Goal: Task Accomplishment & Management: Complete application form

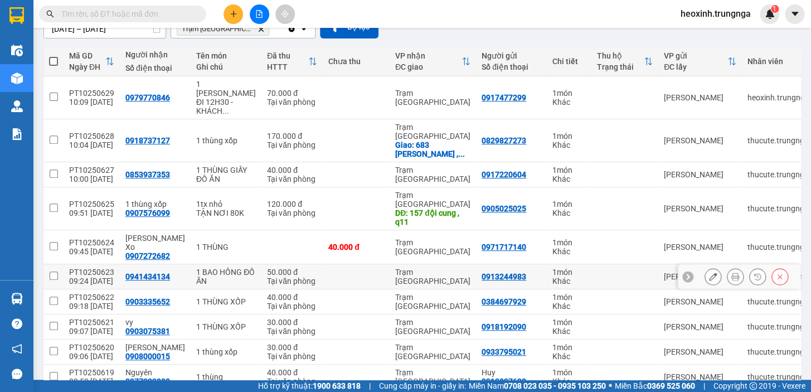
scroll to position [202, 0]
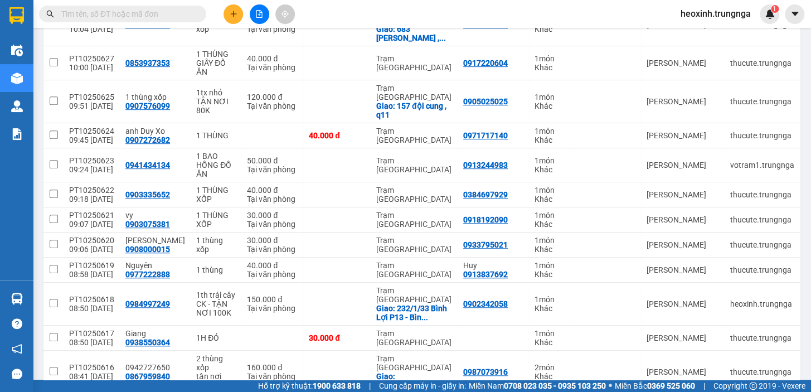
scroll to position [111, 0]
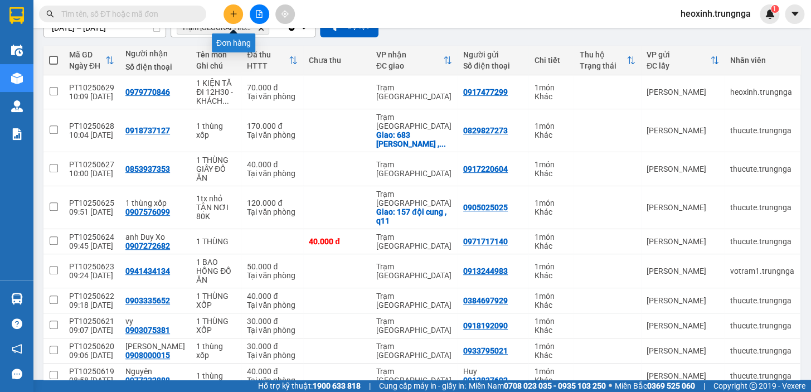
click at [241, 17] on button at bounding box center [233, 14] width 20 height 20
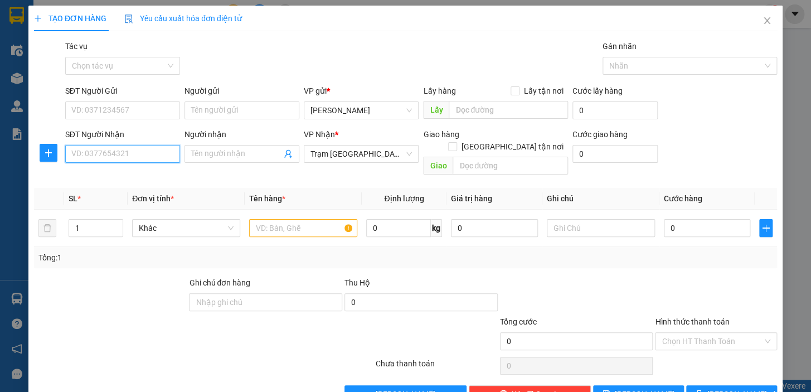
click at [101, 145] on input "SĐT Người Nhận" at bounding box center [122, 154] width 115 height 18
drag, startPoint x: 114, startPoint y: 177, endPoint x: 123, endPoint y: 183, distance: 10.4
click at [115, 177] on div "0944601923" at bounding box center [121, 176] width 100 height 12
type input "0944601923"
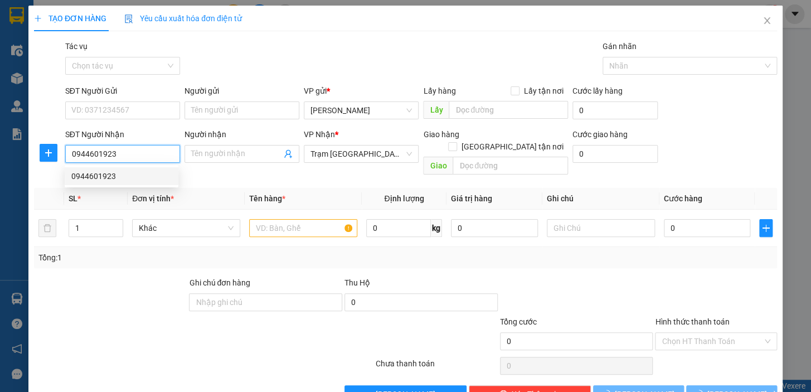
type input "100.000"
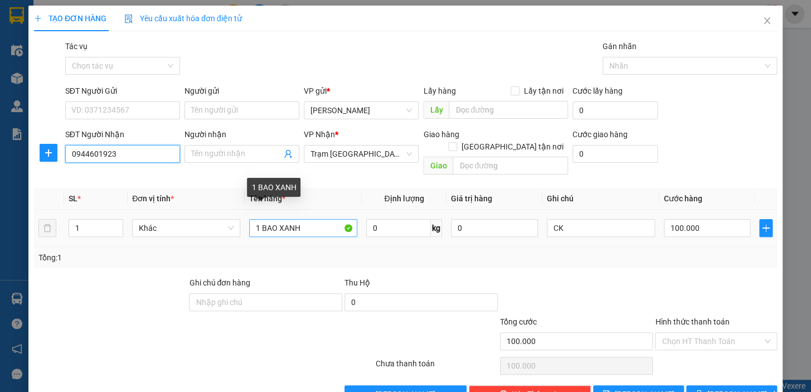
type input "0944601923"
click at [258, 219] on input "1 BAO XANH" at bounding box center [303, 228] width 108 height 18
type input "2 BAO XANH"
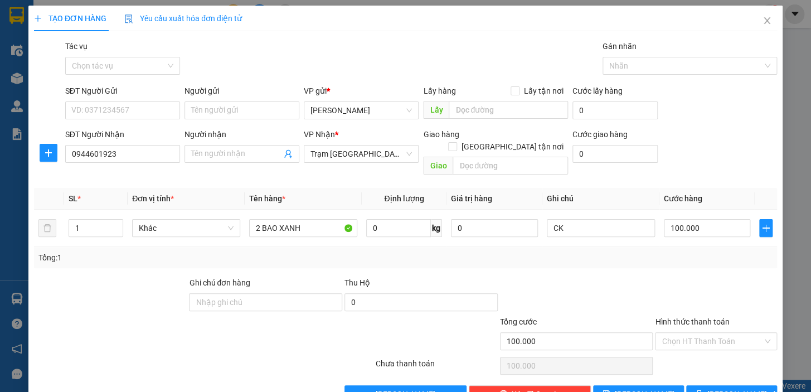
click at [602, 251] on div "Tổng: 1" at bounding box center [405, 257] width 734 height 12
click at [572, 219] on input "CK" at bounding box center [601, 228] width 108 height 18
click at [678, 219] on input "100.000" at bounding box center [707, 228] width 87 height 18
type input "2"
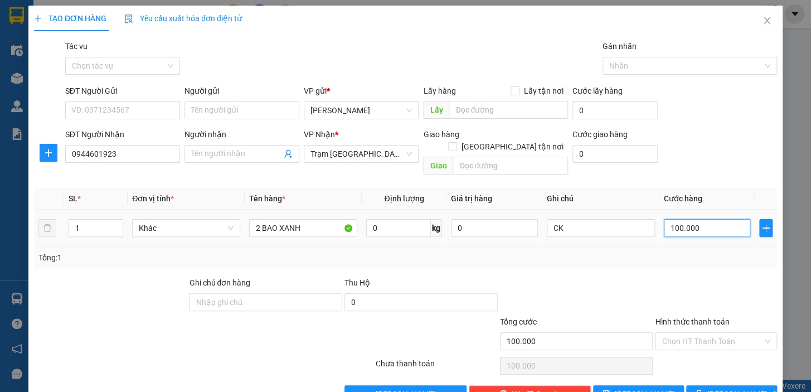
type input "2"
type input "20"
type input "200"
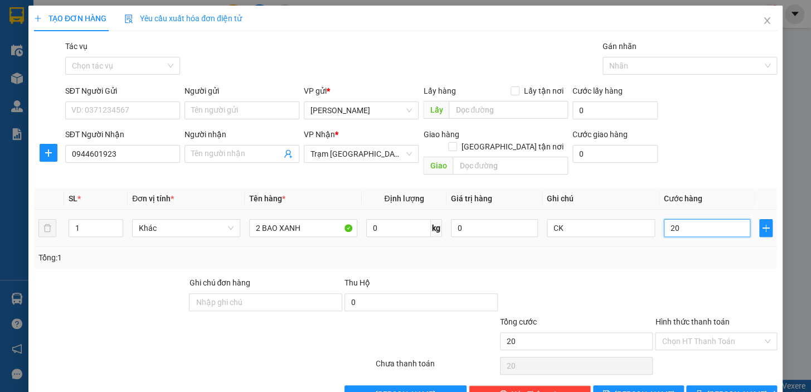
type input "200"
type input "200.000"
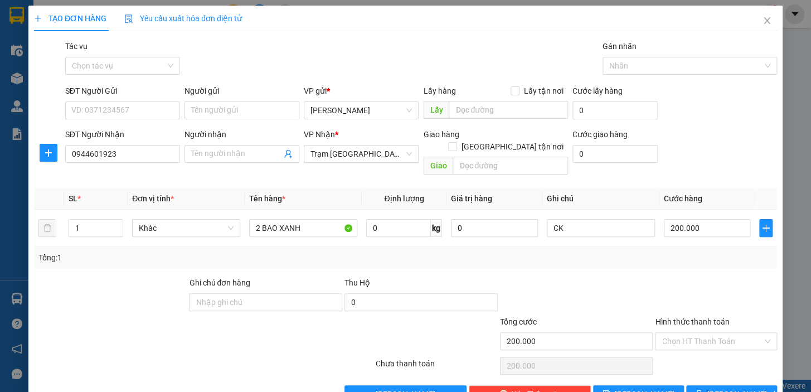
click at [685, 259] on div "Transit Pickup Surcharge Ids Transit Deliver Surcharge Ids Transit Deliver Surc…" at bounding box center [405, 221] width 743 height 363
click at [704, 333] on input "Hình thức thanh toán" at bounding box center [711, 341] width 101 height 17
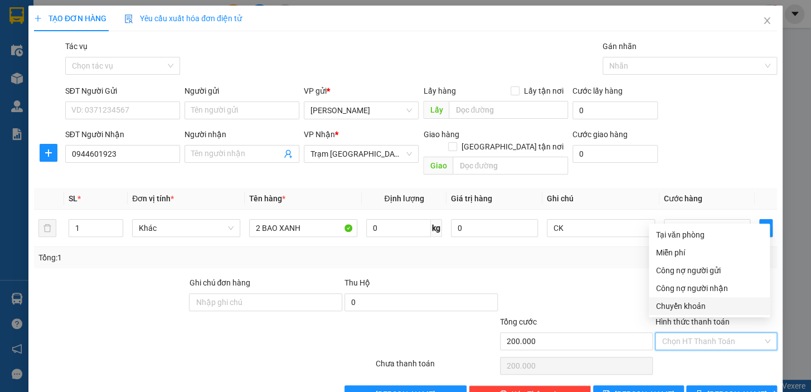
click at [687, 301] on div "Chuyển khoản" at bounding box center [709, 306] width 108 height 12
type input "0"
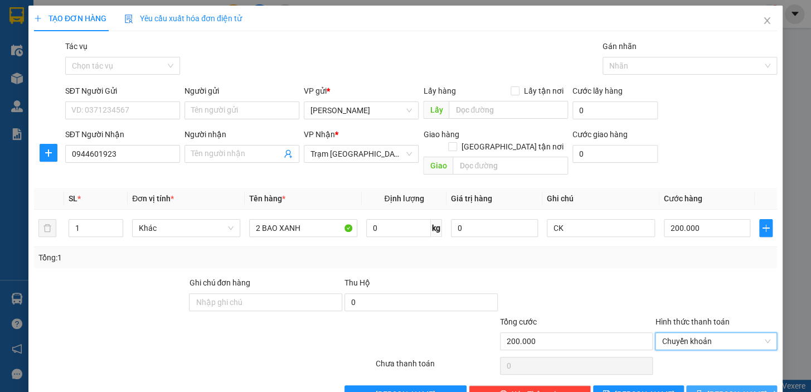
click at [699, 385] on button "[PERSON_NAME] và In" at bounding box center [731, 394] width 91 height 18
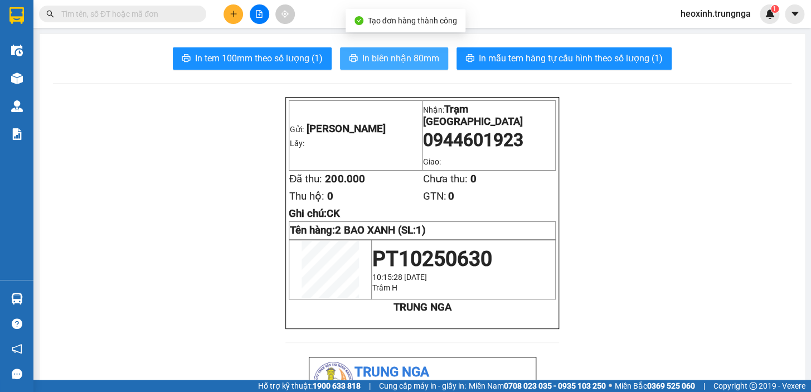
click at [396, 48] on button "In biên nhận 80mm" at bounding box center [394, 58] width 108 height 22
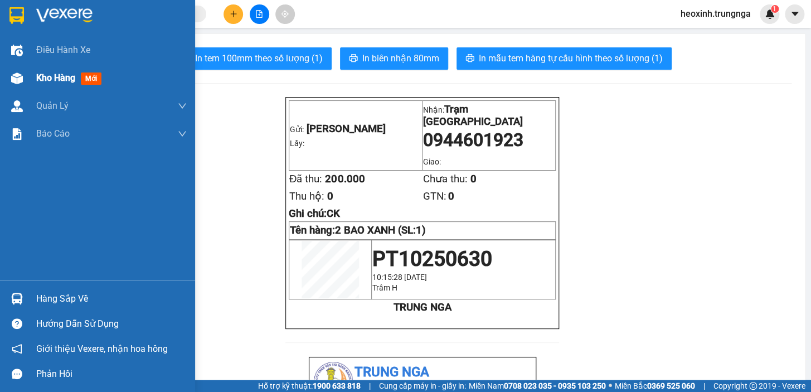
click at [47, 76] on span "Kho hàng" at bounding box center [55, 77] width 39 height 11
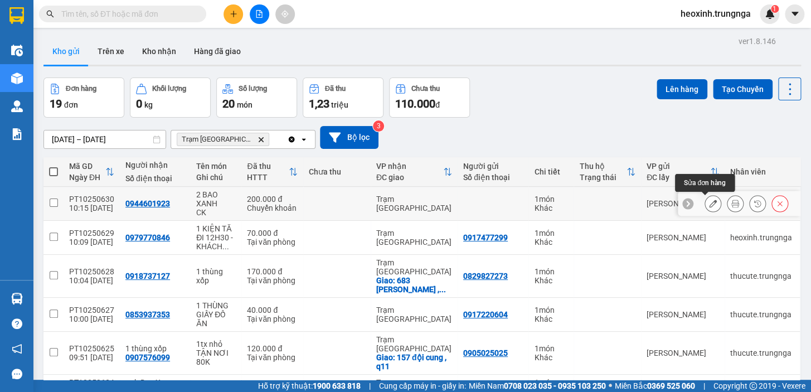
click at [709, 203] on icon at bounding box center [713, 204] width 8 height 8
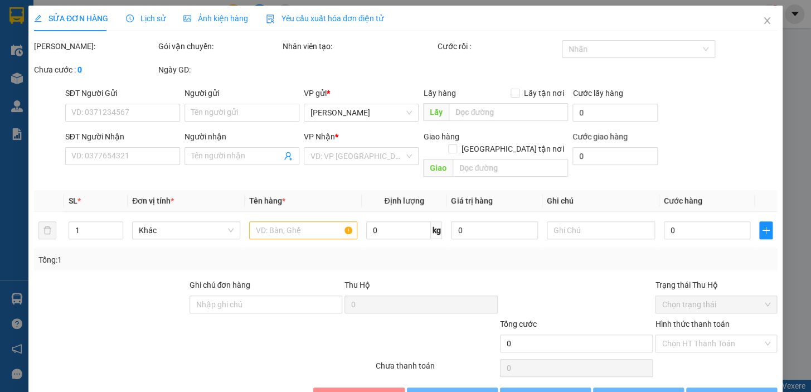
type input "0944601923"
type input "200.000"
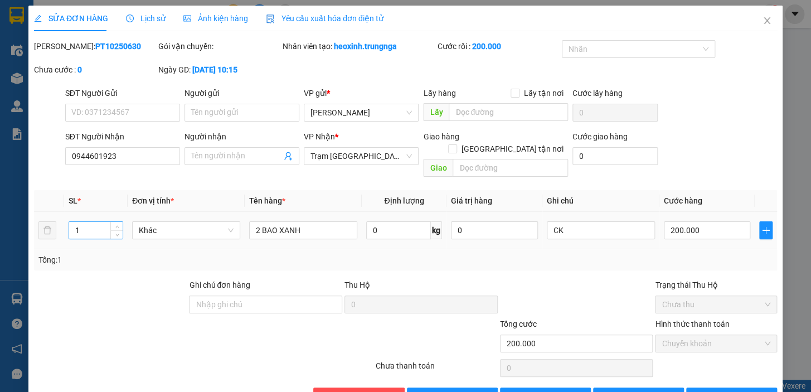
click at [93, 222] on input "1" at bounding box center [95, 230] width 53 height 17
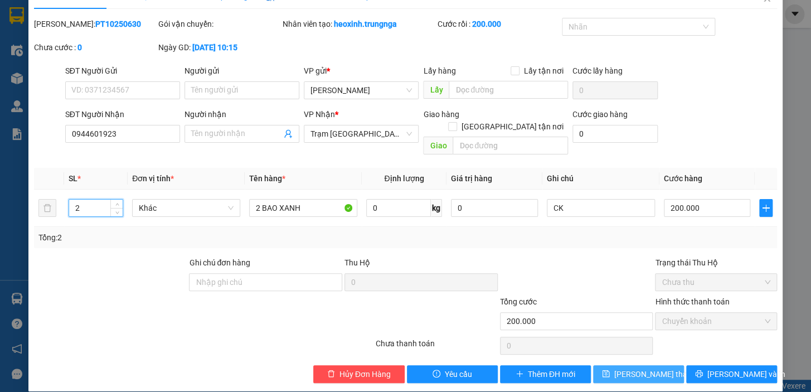
type input "2"
click at [634, 368] on span "[PERSON_NAME] thay đổi" at bounding box center [658, 374] width 89 height 12
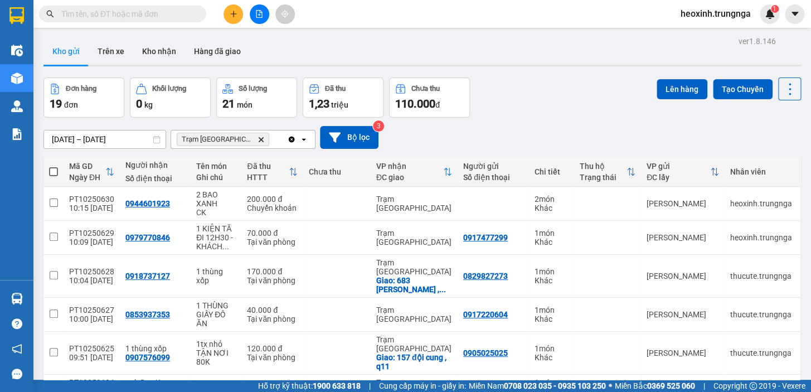
click at [228, 5] on button at bounding box center [233, 14] width 20 height 20
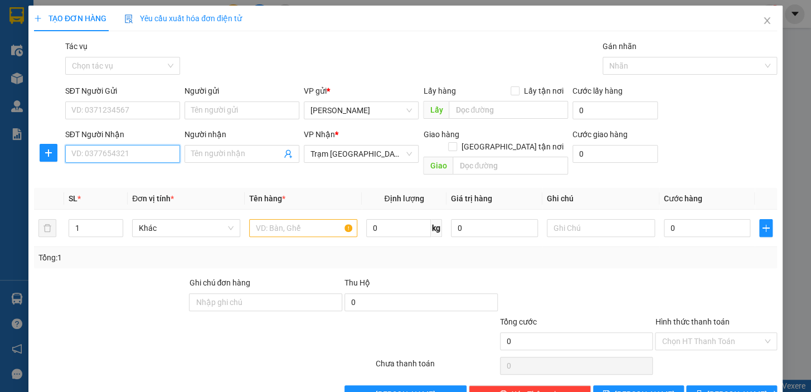
click at [92, 149] on input "SĐT Người Nhận" at bounding box center [122, 154] width 115 height 18
paste input "0328083516"
type input "0328083516"
click at [311, 219] on input "text" at bounding box center [303, 228] width 108 height 18
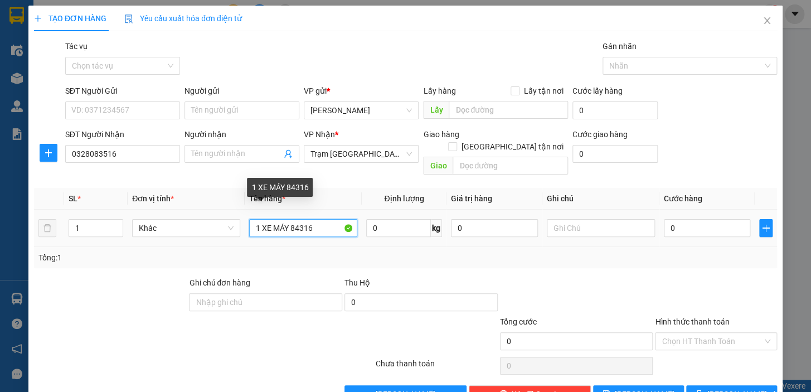
click at [290, 219] on input "1 XE MÁY 84316" at bounding box center [303, 228] width 108 height 18
type input "1 XE MÁY 84316"
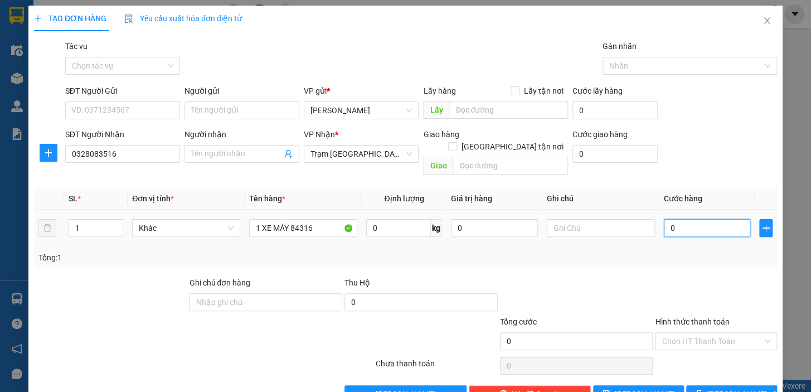
click at [684, 219] on input "0" at bounding box center [707, 228] width 87 height 18
type input "3"
type input "30"
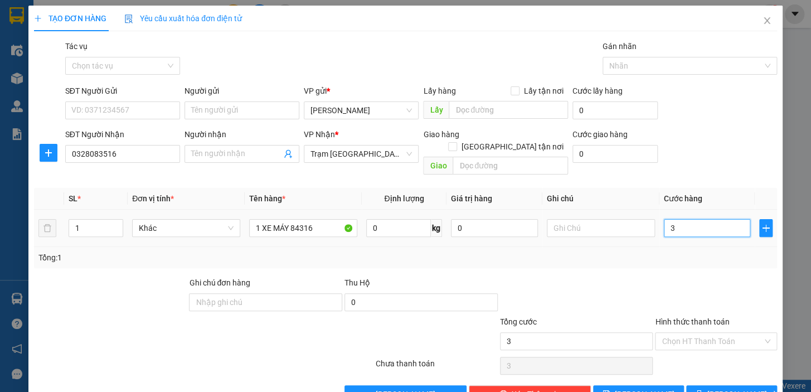
type input "30"
type input "300"
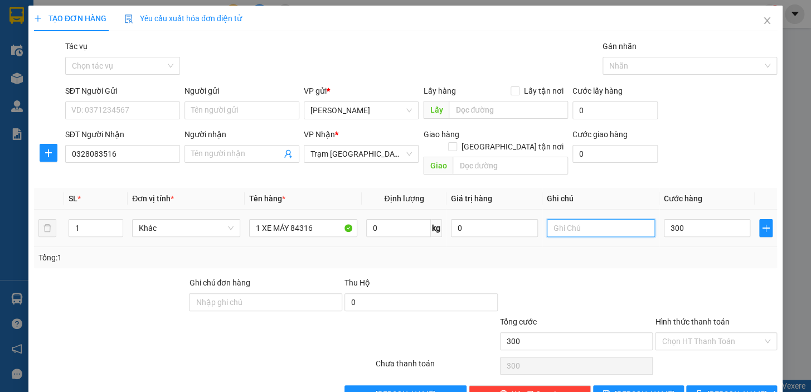
type input "300.000"
click at [553, 219] on input "text" at bounding box center [601, 228] width 108 height 18
type input "D"
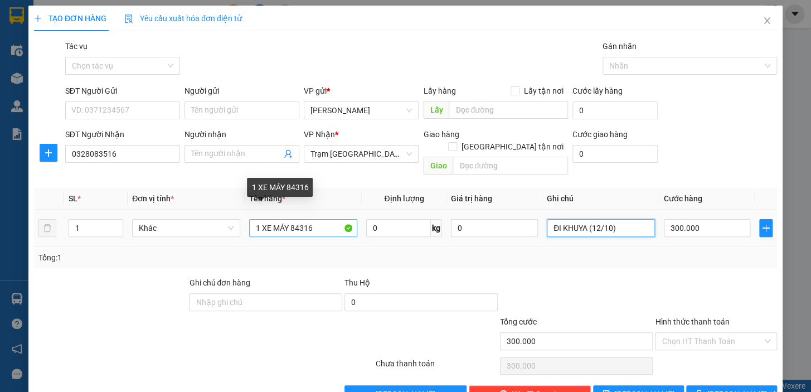
type input "ĐI KHUYA (12/10)"
drag, startPoint x: 318, startPoint y: 214, endPoint x: 289, endPoint y: 217, distance: 29.2
click at [289, 219] on input "1 XE MÁY 84316" at bounding box center [303, 228] width 108 height 18
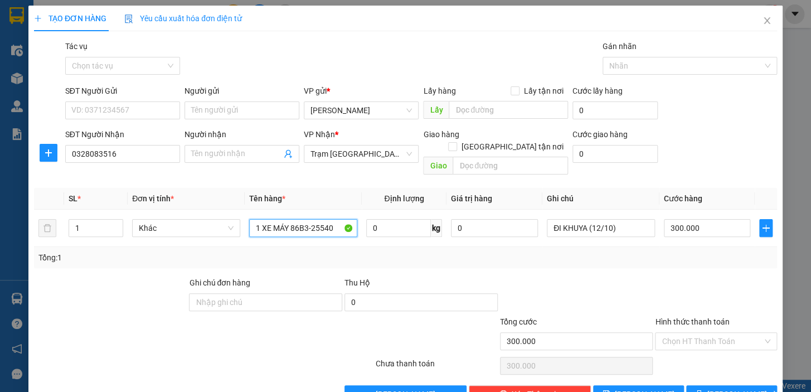
type input "1 XE MÁY 86B3-25540"
click at [559, 251] on div "Tổng: 1" at bounding box center [405, 257] width 734 height 12
click at [497, 259] on div "Transit Pickup Surcharge Ids Transit Deliver Surcharge Ids Transit Deliver Surc…" at bounding box center [405, 221] width 743 height 363
click at [695, 333] on input "Hình thức thanh toán" at bounding box center [711, 341] width 101 height 17
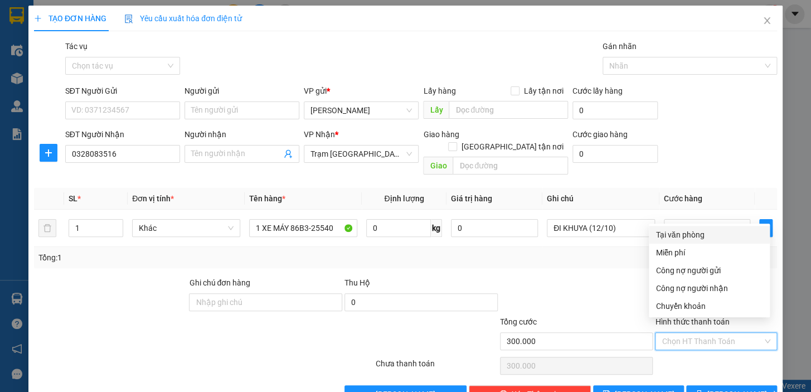
click at [685, 234] on div "Tại văn phòng" at bounding box center [709, 234] width 108 height 12
type input "0"
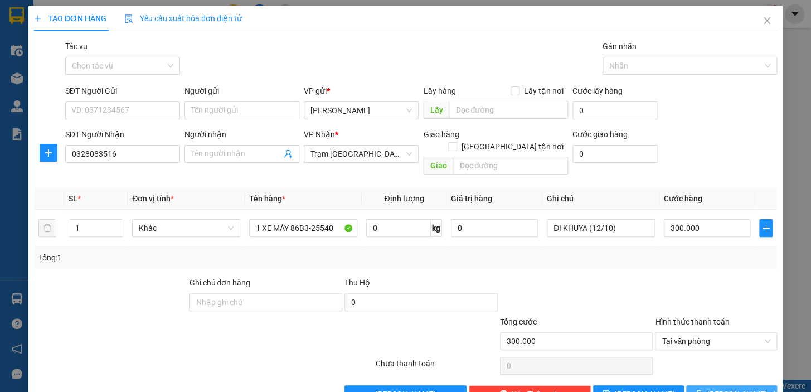
click at [716, 388] on span "[PERSON_NAME] và In" at bounding box center [746, 394] width 78 height 12
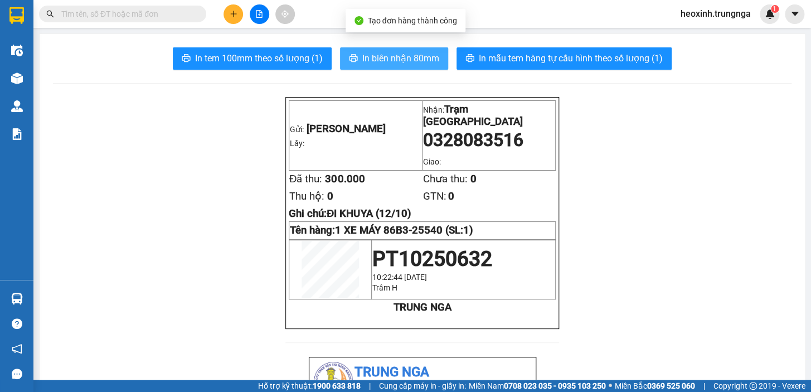
click at [402, 60] on span "In biên nhận 80mm" at bounding box center [400, 58] width 77 height 14
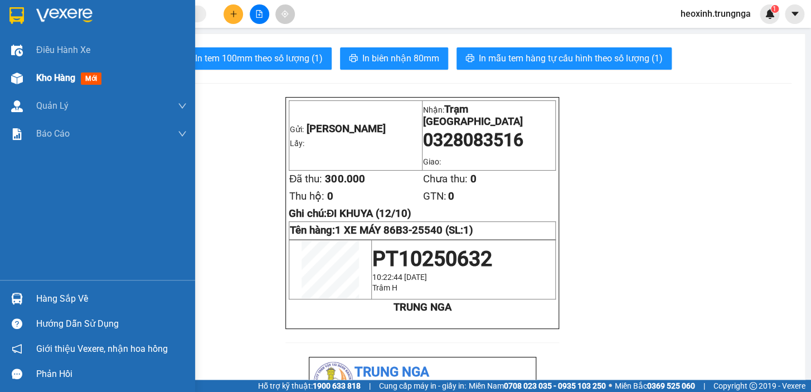
click at [79, 84] on div "Kho hàng mới" at bounding box center [71, 78] width 70 height 14
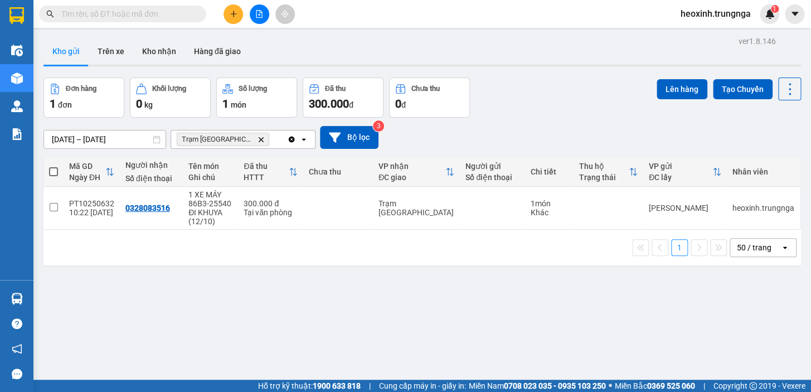
click at [169, 11] on input "text" at bounding box center [127, 14] width 132 height 12
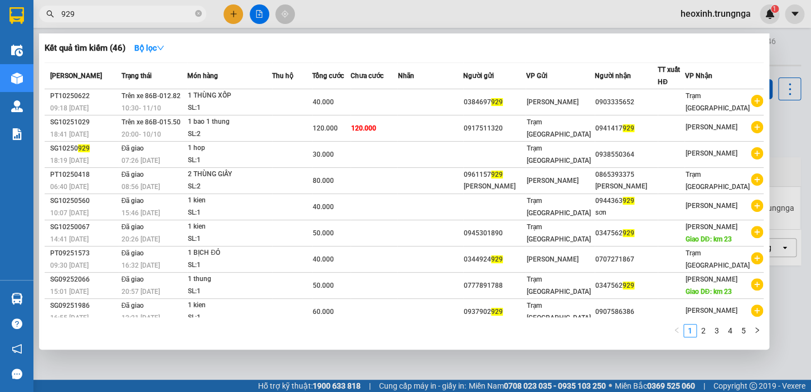
type input "929"
click at [387, 17] on div at bounding box center [405, 196] width 811 height 392
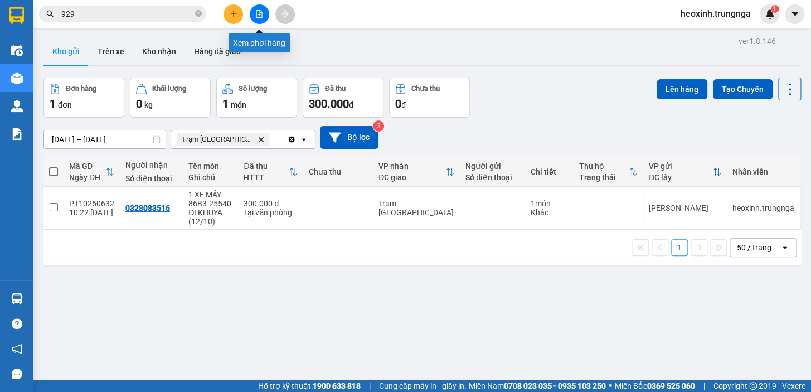
click at [262, 16] on icon "file-add" at bounding box center [259, 14] width 8 height 8
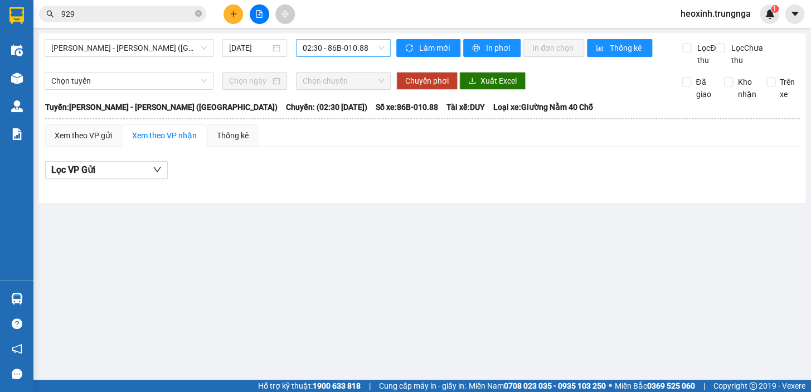
drag, startPoint x: 335, startPoint y: 49, endPoint x: 335, endPoint y: 56, distance: 6.7
click at [335, 49] on span "02:30 - 86B-010.88" at bounding box center [343, 48] width 81 height 17
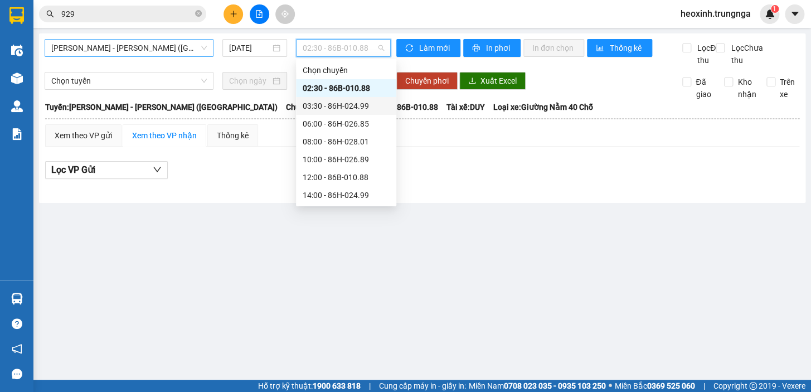
click at [180, 40] on span "[PERSON_NAME] - [PERSON_NAME] ([GEOGRAPHIC_DATA])" at bounding box center [128, 48] width 155 height 17
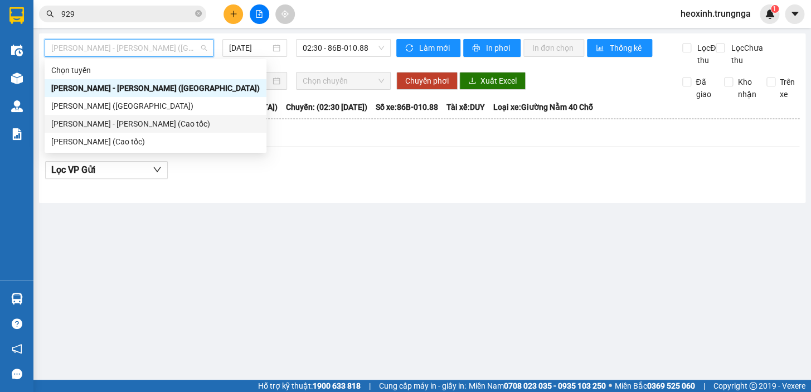
click at [167, 129] on div "[PERSON_NAME] - [PERSON_NAME] (Cao tốc)" at bounding box center [155, 124] width 208 height 12
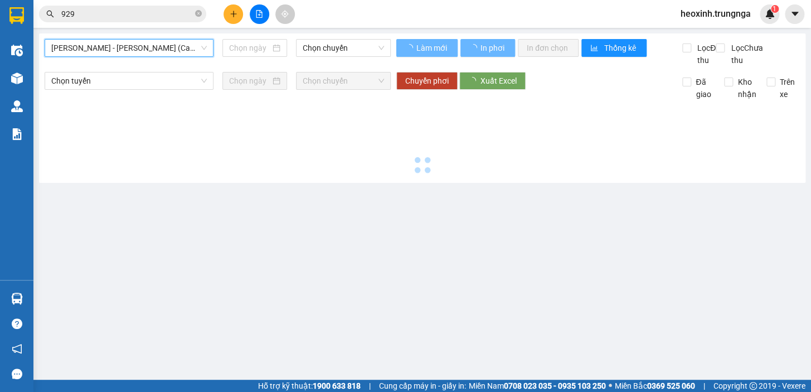
type input "[DATE]"
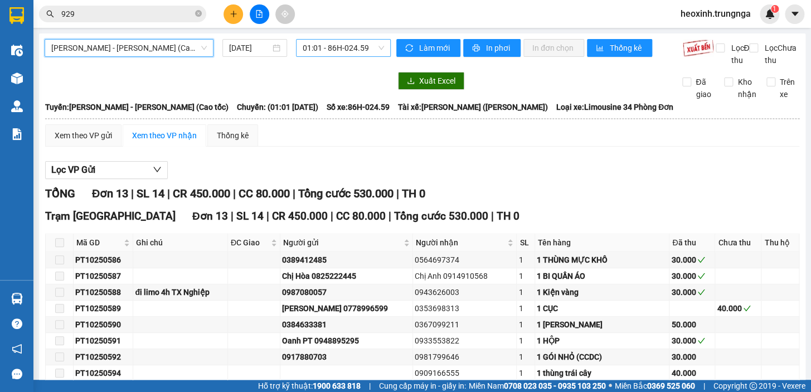
click at [335, 39] on div "01:01 - 86H-024.59" at bounding box center [343, 48] width 95 height 18
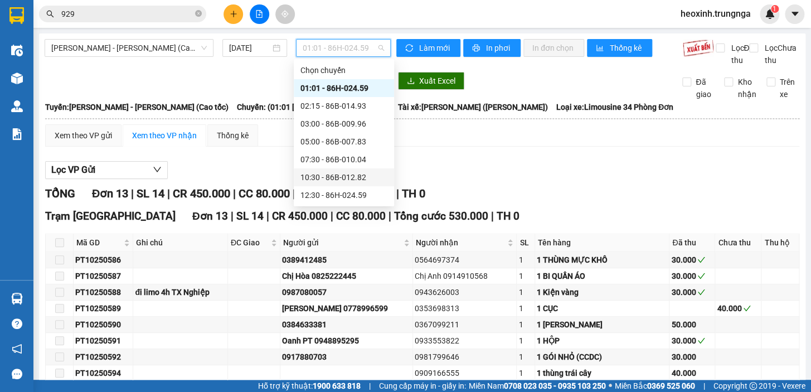
click at [343, 180] on div "10:30 - 86B-012.82" at bounding box center [343, 177] width 87 height 12
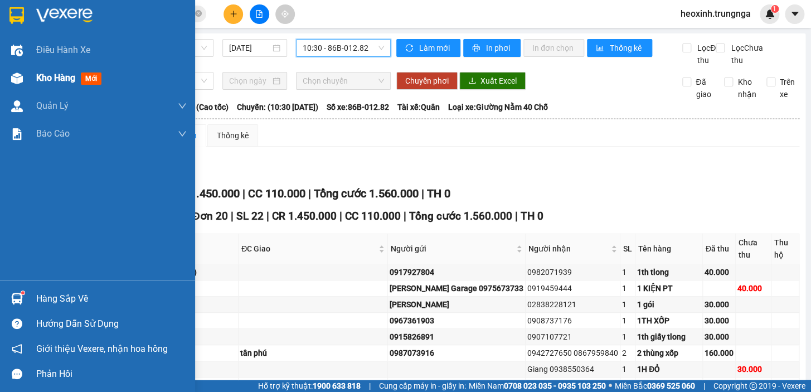
click at [65, 83] on span "Kho hàng" at bounding box center [55, 77] width 39 height 11
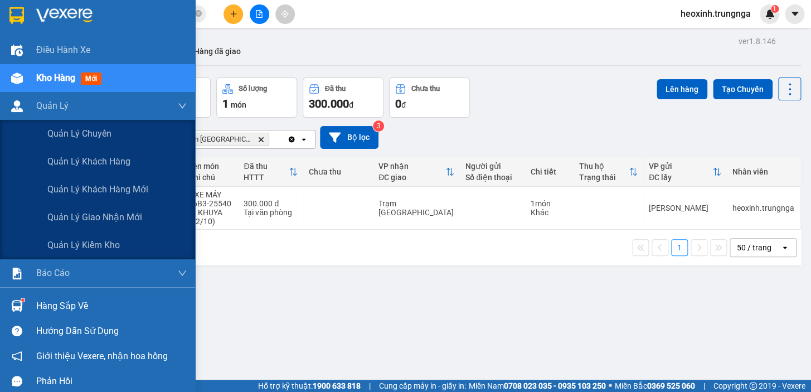
drag, startPoint x: 33, startPoint y: 108, endPoint x: 35, endPoint y: 82, distance: 25.7
click at [33, 107] on div "Quản Lý" at bounding box center [97, 106] width 195 height 28
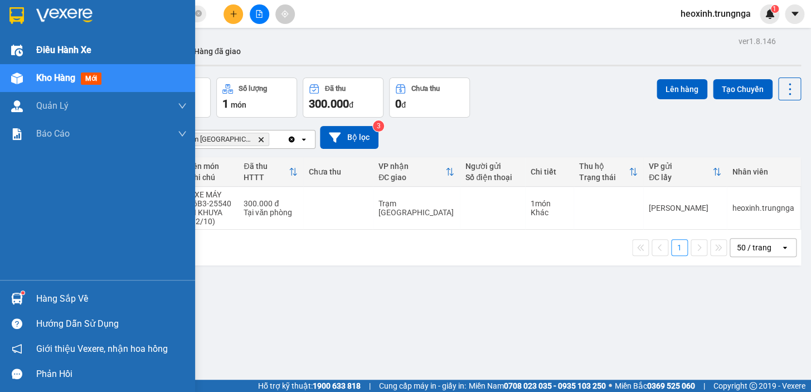
click at [50, 63] on div "Điều hành xe" at bounding box center [111, 50] width 150 height 28
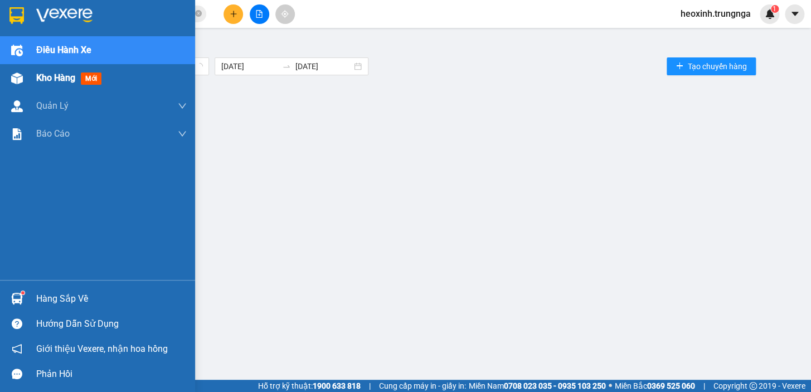
click at [59, 83] on span "Kho hàng" at bounding box center [55, 77] width 39 height 11
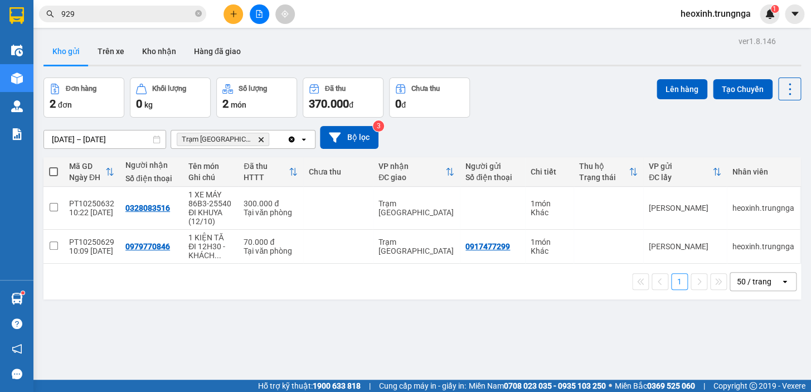
click at [181, 13] on input "929" at bounding box center [127, 14] width 132 height 12
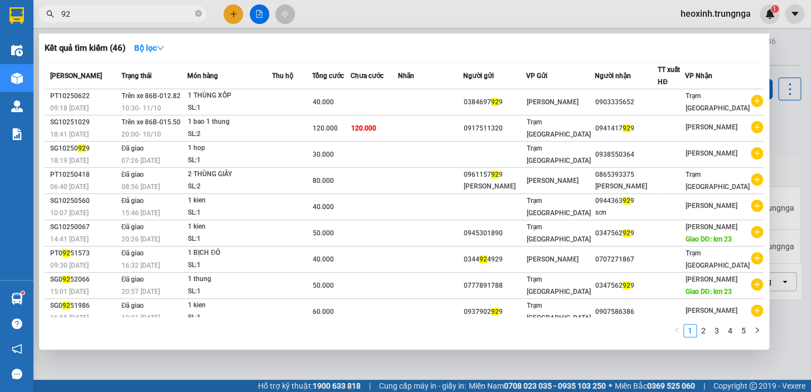
type input "9"
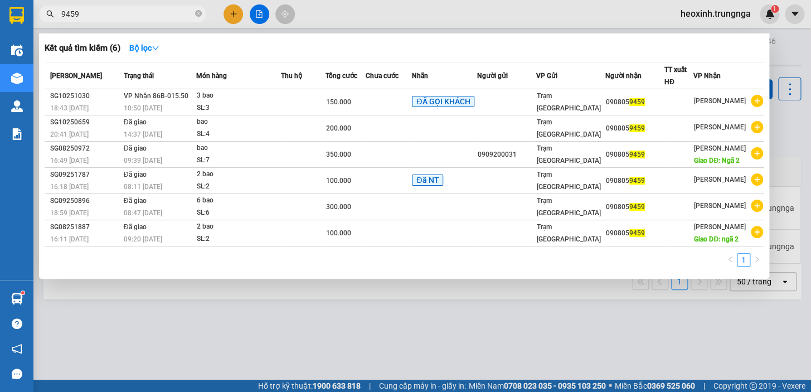
type input "9459"
click at [227, 13] on div at bounding box center [405, 196] width 811 height 392
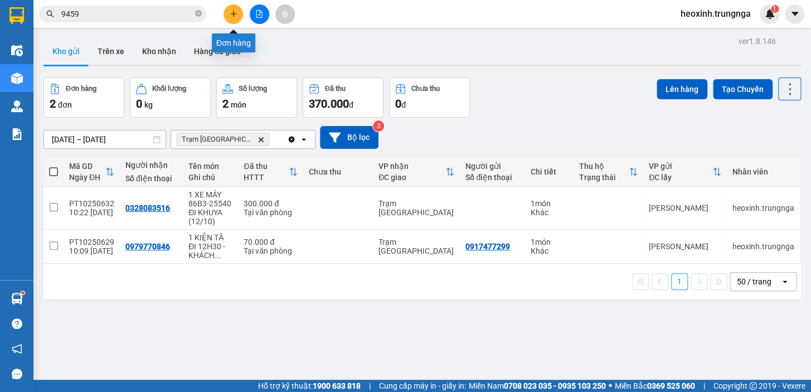
click at [232, 12] on icon "plus" at bounding box center [234, 14] width 8 height 8
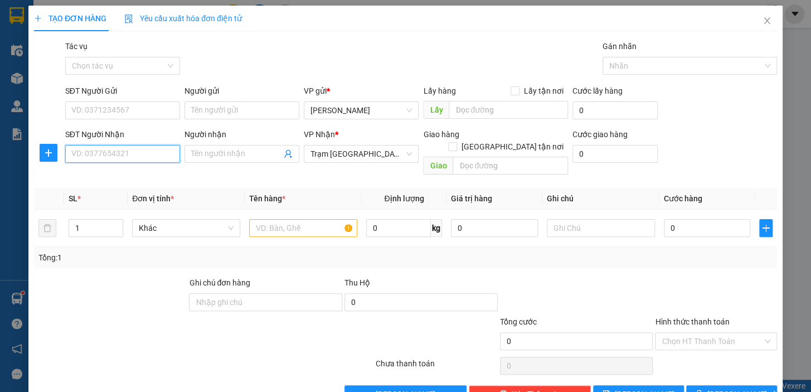
click at [119, 157] on input "SĐT Người Nhận" at bounding box center [122, 154] width 115 height 18
click at [116, 181] on div "0944601923" at bounding box center [121, 176] width 100 height 12
type input "0944601923"
type input "200.000"
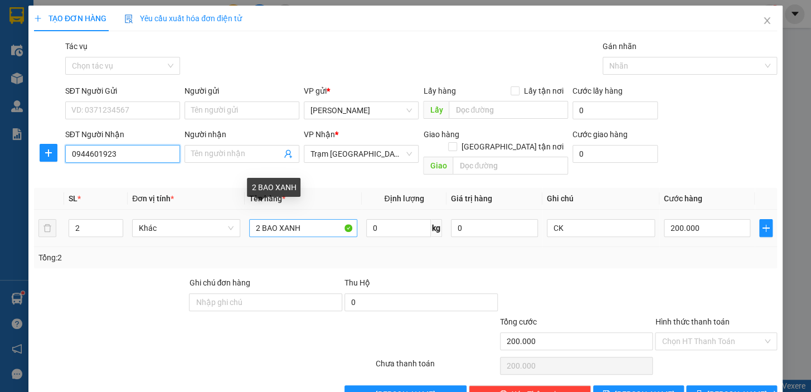
type input "0944601923"
click at [256, 219] on input "2 BAO XANH" at bounding box center [303, 228] width 108 height 18
type input "1 BAO XANH"
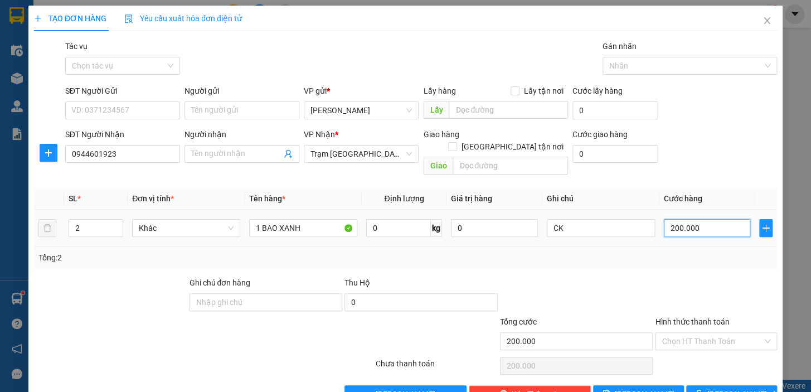
click at [706, 219] on input "200.000" at bounding box center [707, 228] width 87 height 18
type input "1"
type input "10"
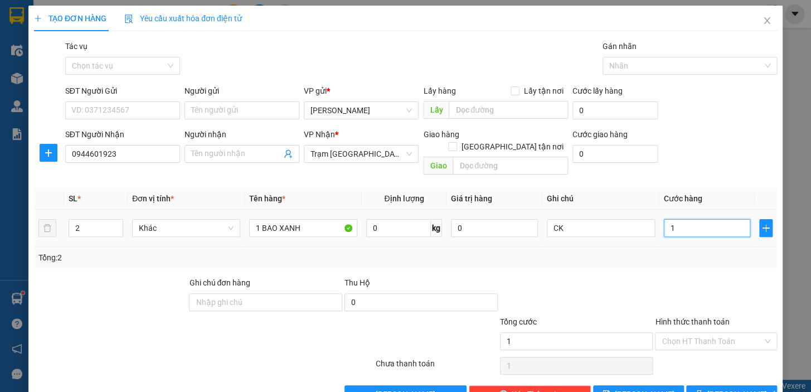
type input "10"
type input "100"
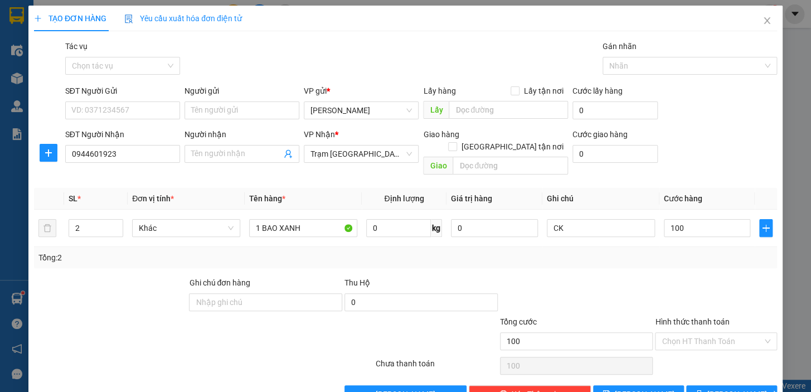
type input "100.000"
click at [722, 280] on div at bounding box center [716, 295] width 124 height 39
click at [713, 333] on input "Hình thức thanh toán" at bounding box center [711, 341] width 101 height 17
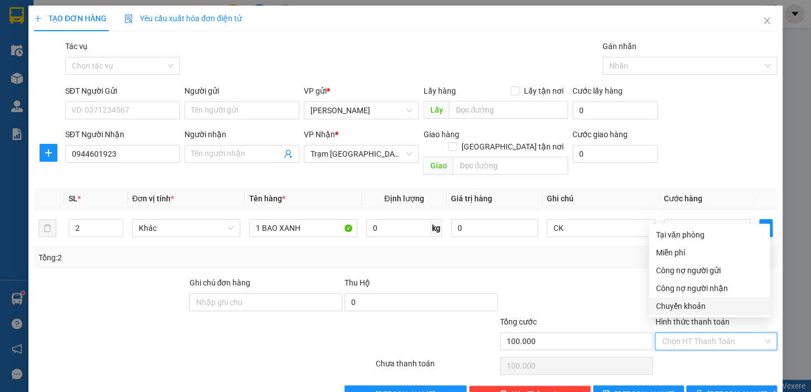
click at [682, 306] on div "Chuyển khoản" at bounding box center [709, 306] width 108 height 12
type input "0"
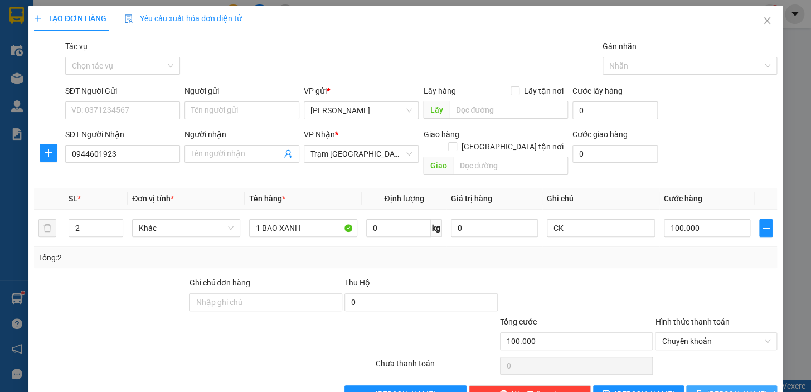
click at [703, 390] on icon "printer" at bounding box center [699, 394] width 8 height 8
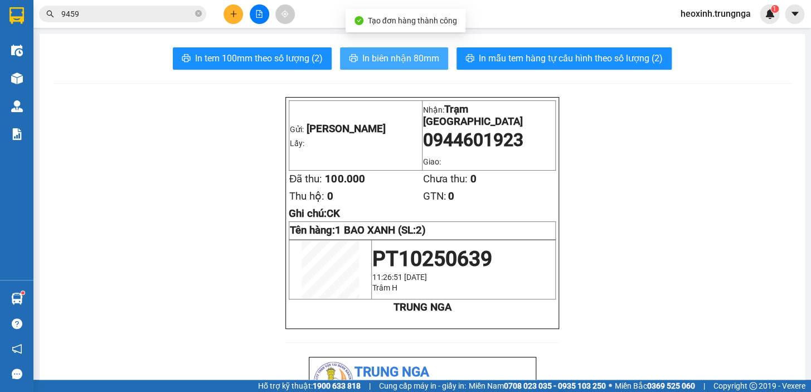
click at [425, 55] on span "In biên nhận 80mm" at bounding box center [400, 58] width 77 height 14
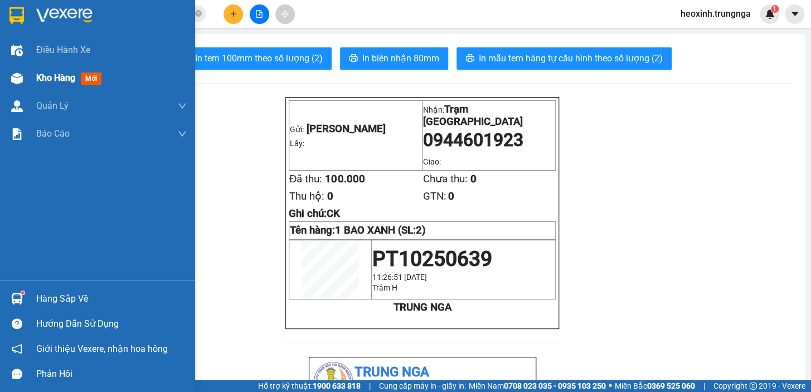
click at [46, 66] on div "Kho hàng mới" at bounding box center [111, 78] width 150 height 28
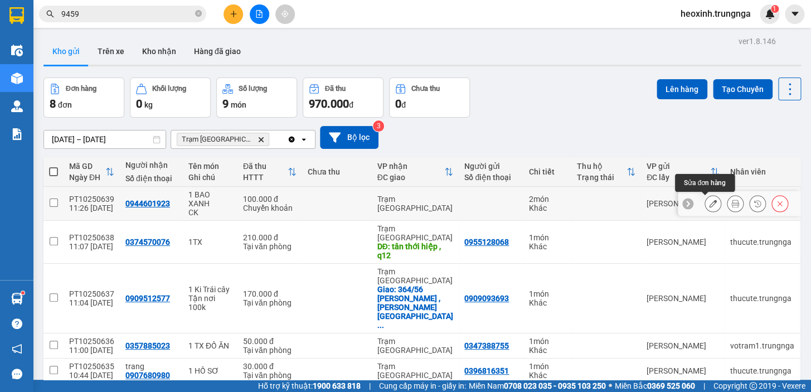
click at [709, 201] on icon at bounding box center [713, 204] width 8 height 8
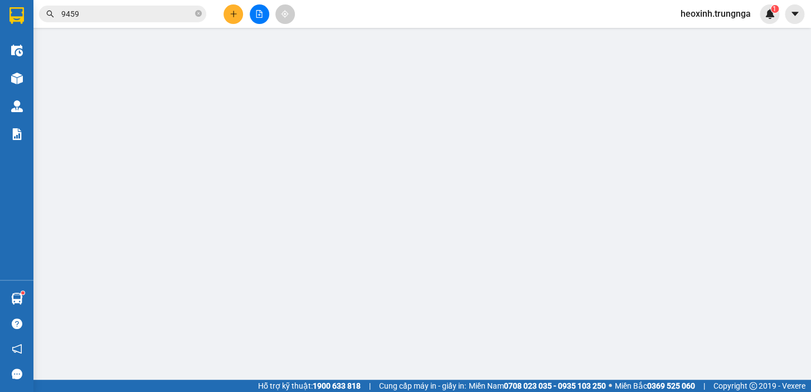
type input "0944601923"
type input "100.000"
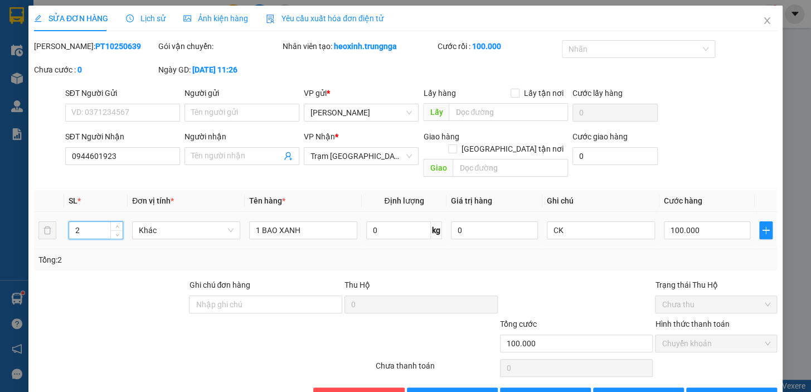
click at [91, 222] on input "2" at bounding box center [95, 230] width 53 height 17
type input "1"
click at [721, 390] on span "[PERSON_NAME] và In" at bounding box center [746, 396] width 78 height 12
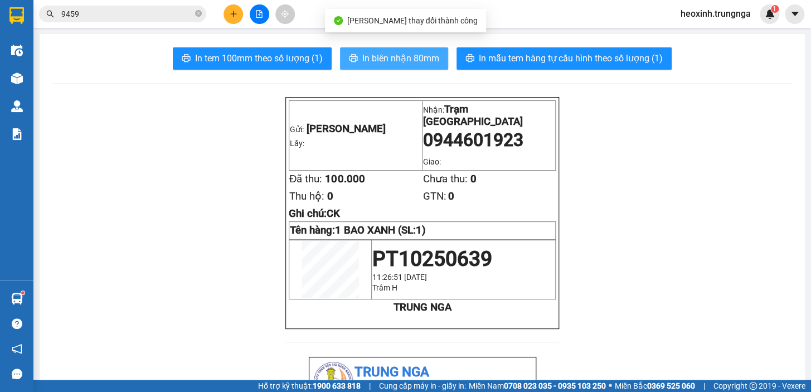
click at [412, 56] on span "In biên nhận 80mm" at bounding box center [400, 58] width 77 height 14
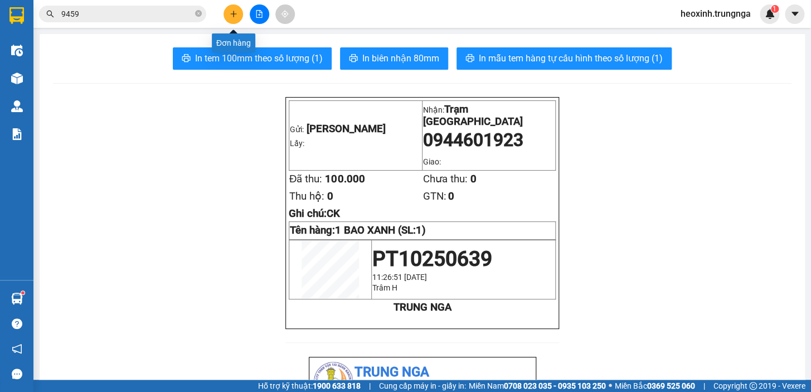
click at [230, 21] on button at bounding box center [233, 14] width 20 height 20
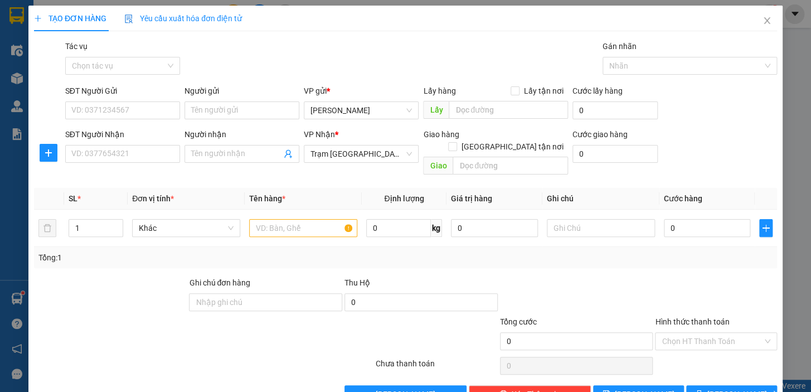
click at [84, 144] on div "SĐT Người Nhận" at bounding box center [122, 136] width 115 height 17
click at [87, 150] on input "SĐT Người Nhận" at bounding box center [122, 154] width 115 height 18
type input "0945910098"
click at [139, 108] on input "SĐT Người Gửi" at bounding box center [122, 110] width 115 height 18
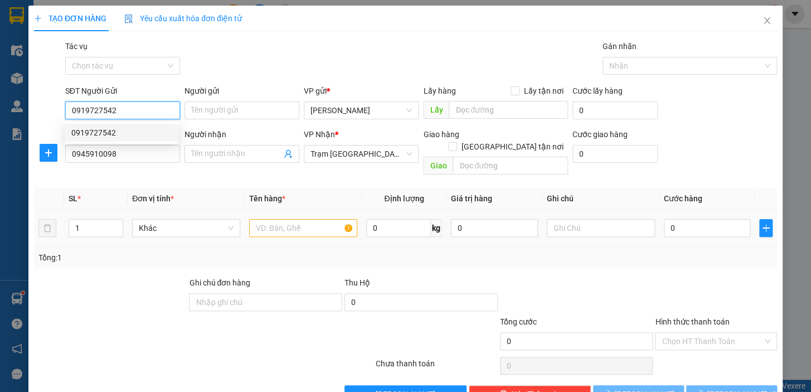
type input "0919727542"
click at [290, 219] on input "text" at bounding box center [303, 228] width 108 height 18
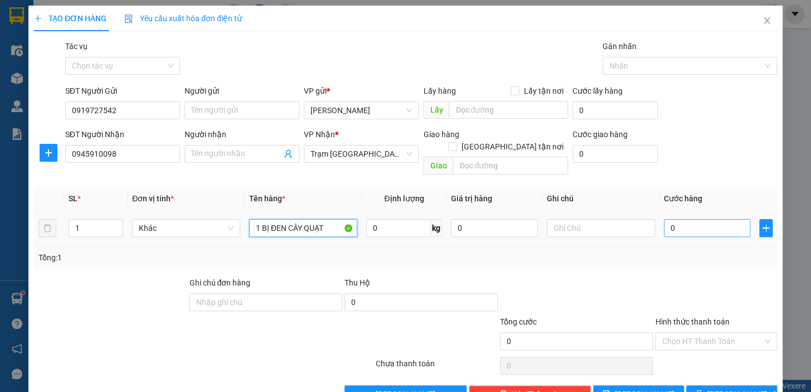
type input "1 BỊ ĐEN CÂY QUẠT"
click at [713, 219] on input "0" at bounding box center [707, 228] width 87 height 18
type input "4"
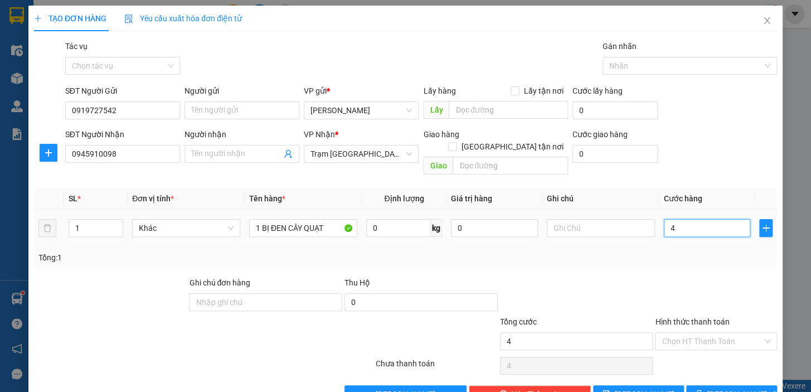
type input "40"
type input "40.000"
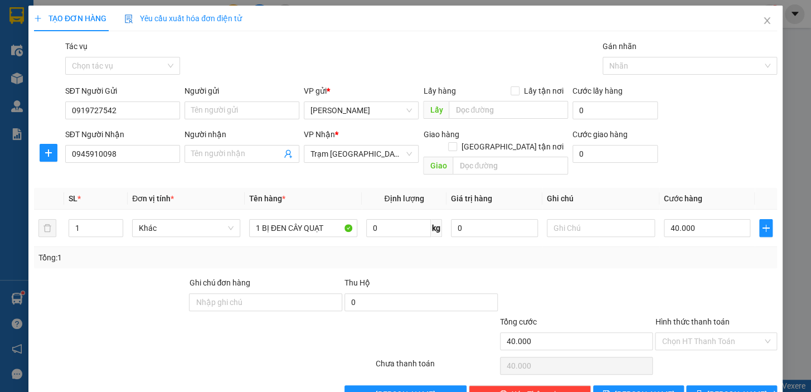
click at [654, 276] on div at bounding box center [716, 295] width 124 height 39
click at [697, 333] on input "Hình thức thanh toán" at bounding box center [711, 341] width 101 height 17
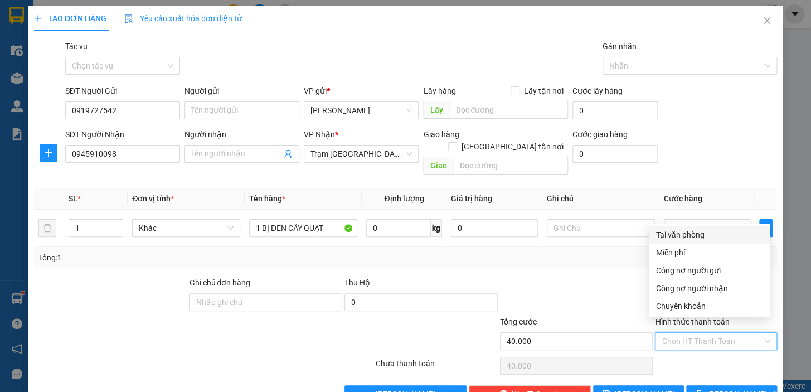
click at [699, 238] on div "Tại văn phòng" at bounding box center [709, 234] width 108 height 12
type input "0"
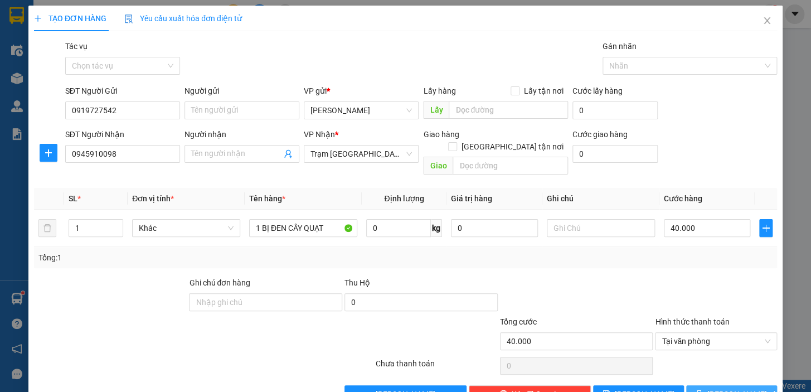
click at [703, 390] on icon "printer" at bounding box center [699, 394] width 8 height 8
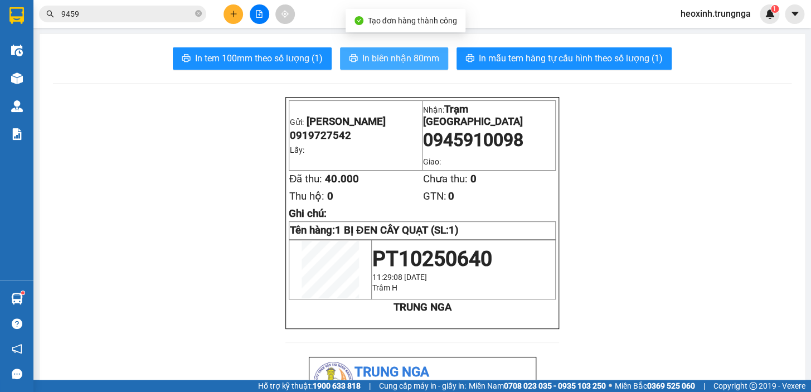
click at [373, 57] on span "In biên nhận 80mm" at bounding box center [400, 58] width 77 height 14
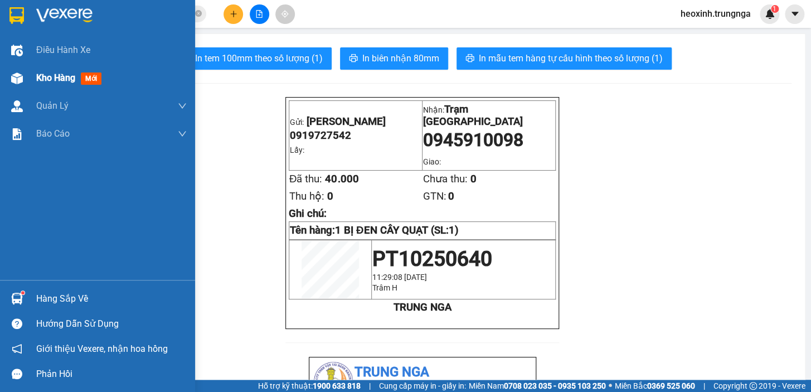
click at [61, 75] on span "Kho hàng" at bounding box center [55, 77] width 39 height 11
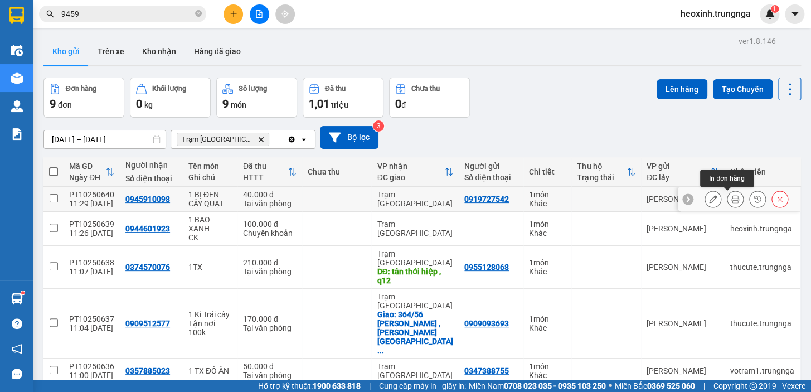
click at [709, 196] on icon at bounding box center [713, 199] width 8 height 8
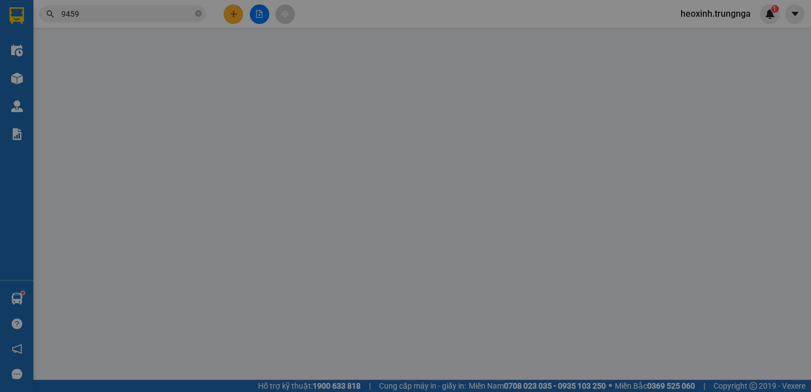
type input "0919727542"
type input "0945910098"
type input "40.000"
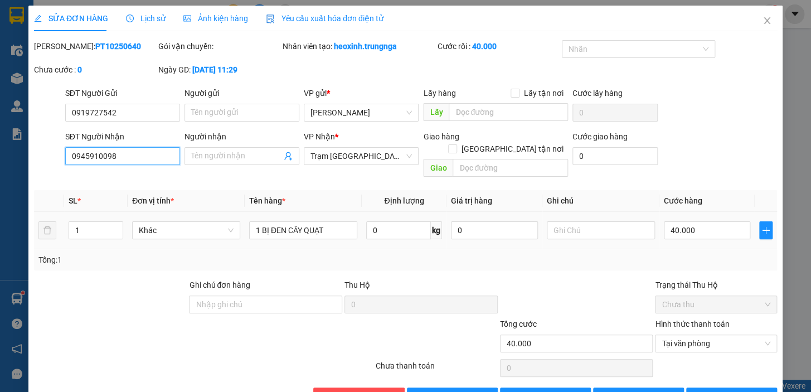
click at [88, 155] on input "0945910098" at bounding box center [122, 156] width 115 height 18
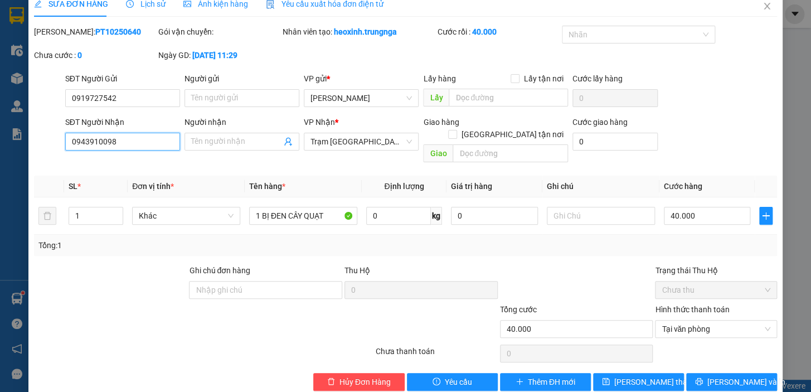
scroll to position [22, 0]
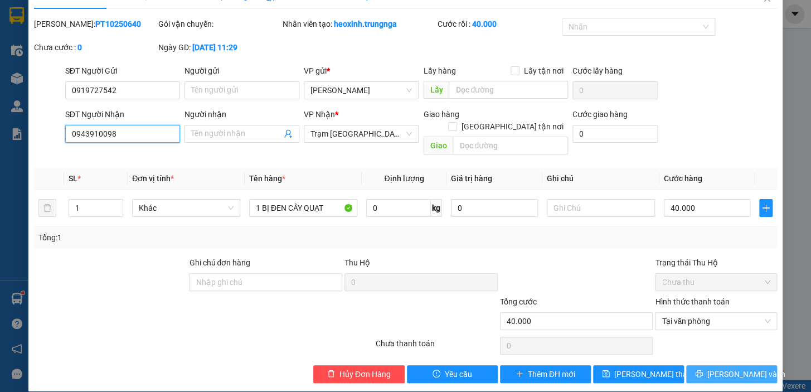
type input "0943910098"
click at [695, 365] on button "[PERSON_NAME] và In" at bounding box center [731, 374] width 91 height 18
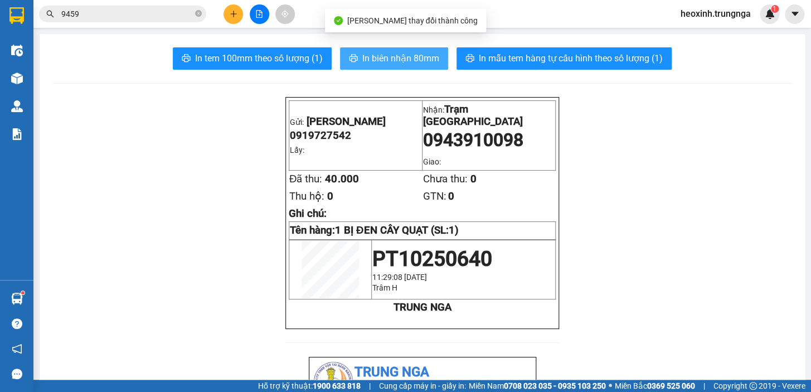
click at [401, 53] on span "In biên nhận 80mm" at bounding box center [400, 58] width 77 height 14
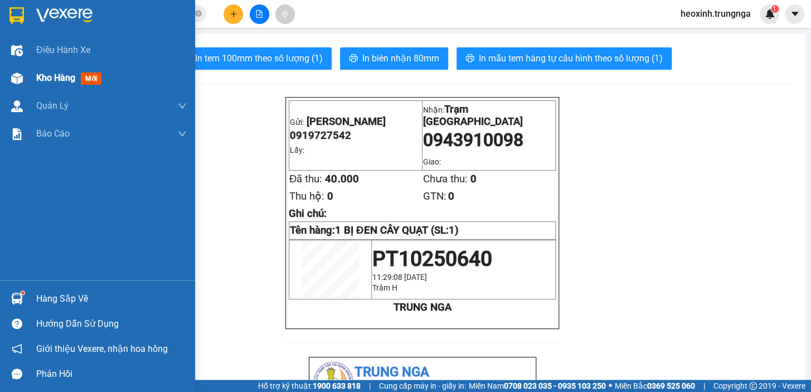
click at [76, 84] on div "Kho hàng mới" at bounding box center [71, 78] width 70 height 14
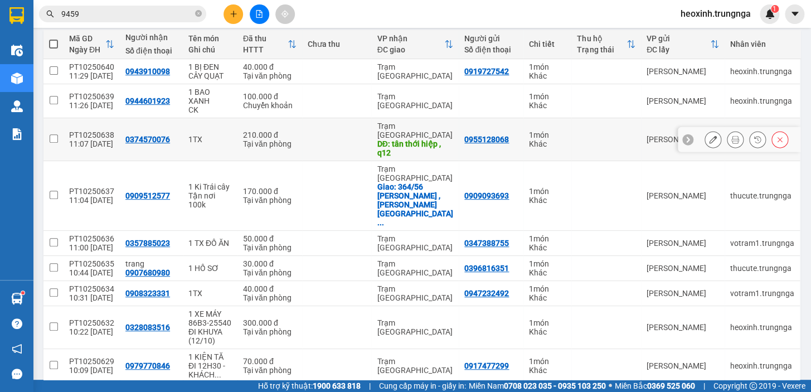
scroll to position [131, 0]
